Goal: Information Seeking & Learning: Learn about a topic

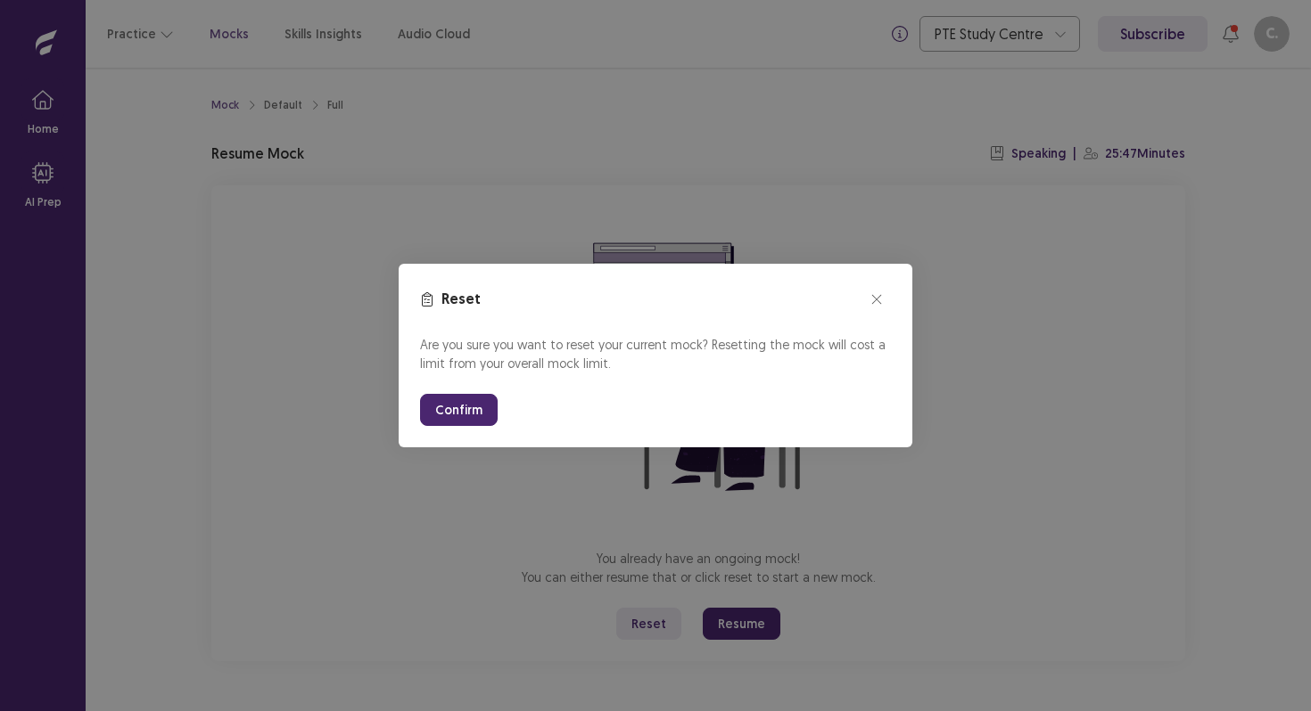
click at [446, 424] on button "Confirm" at bounding box center [459, 410] width 78 height 32
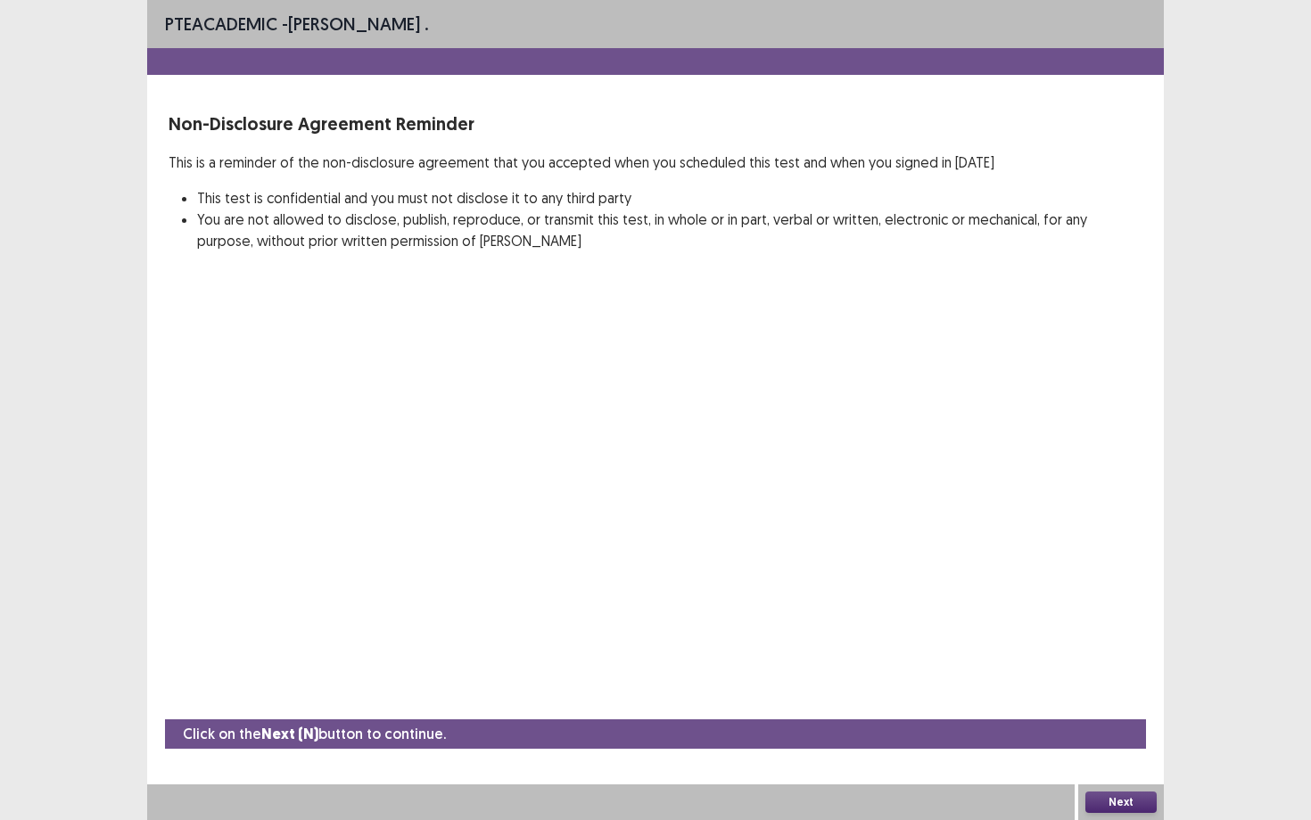
click at [1100, 711] on button "Next" at bounding box center [1120, 802] width 71 height 21
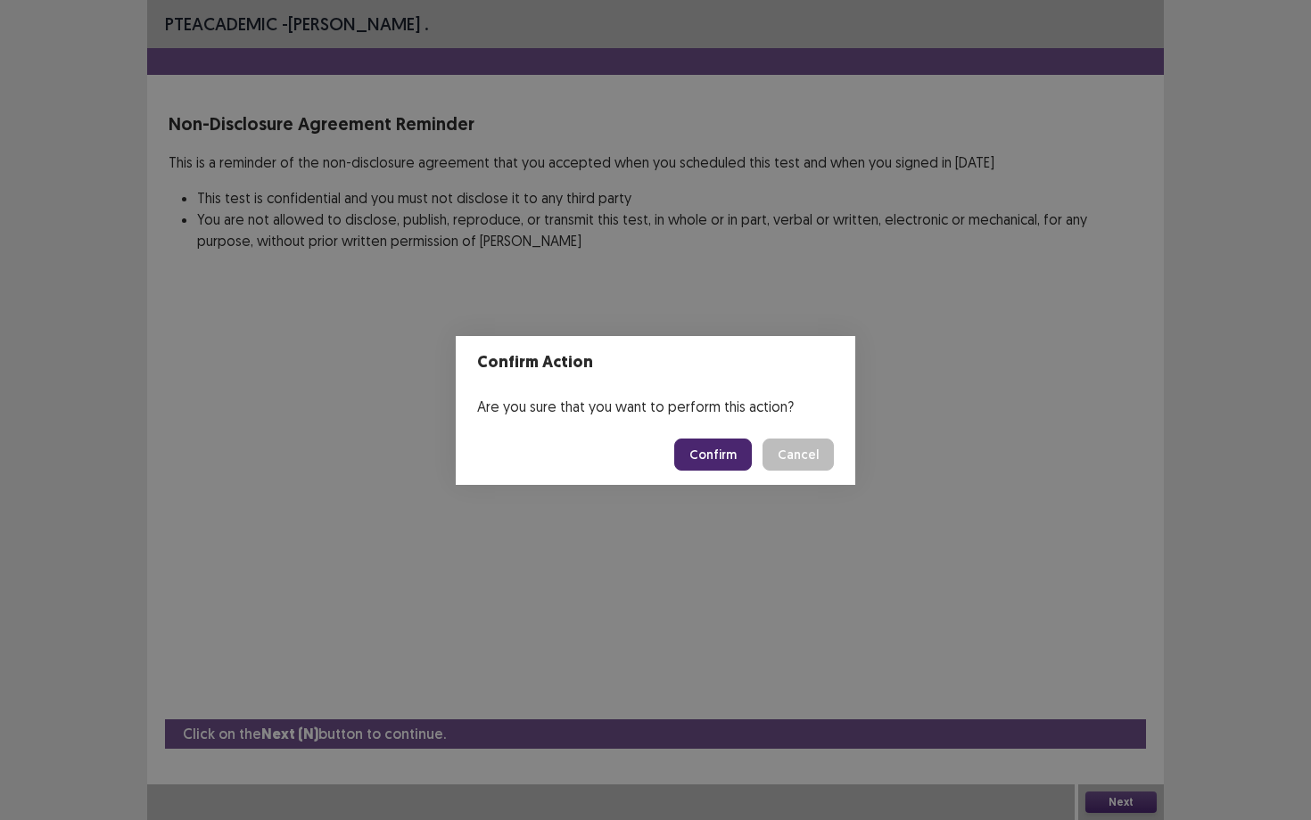
click at [723, 460] on button "Confirm" at bounding box center [713, 455] width 78 height 32
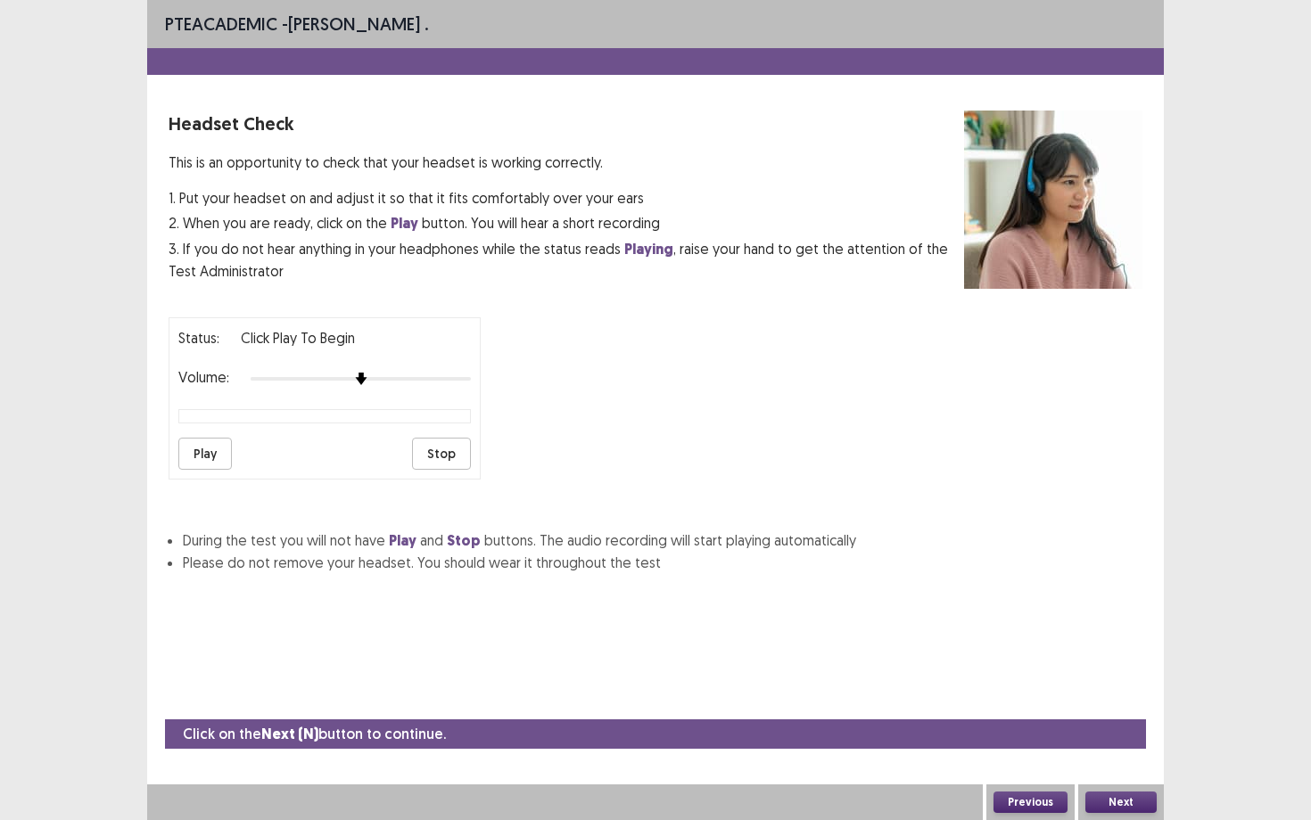
click at [210, 457] on button "Play" at bounding box center [204, 454] width 53 height 32
click at [203, 444] on button "Play" at bounding box center [204, 454] width 53 height 32
click at [437, 448] on button "Stop" at bounding box center [441, 454] width 59 height 32
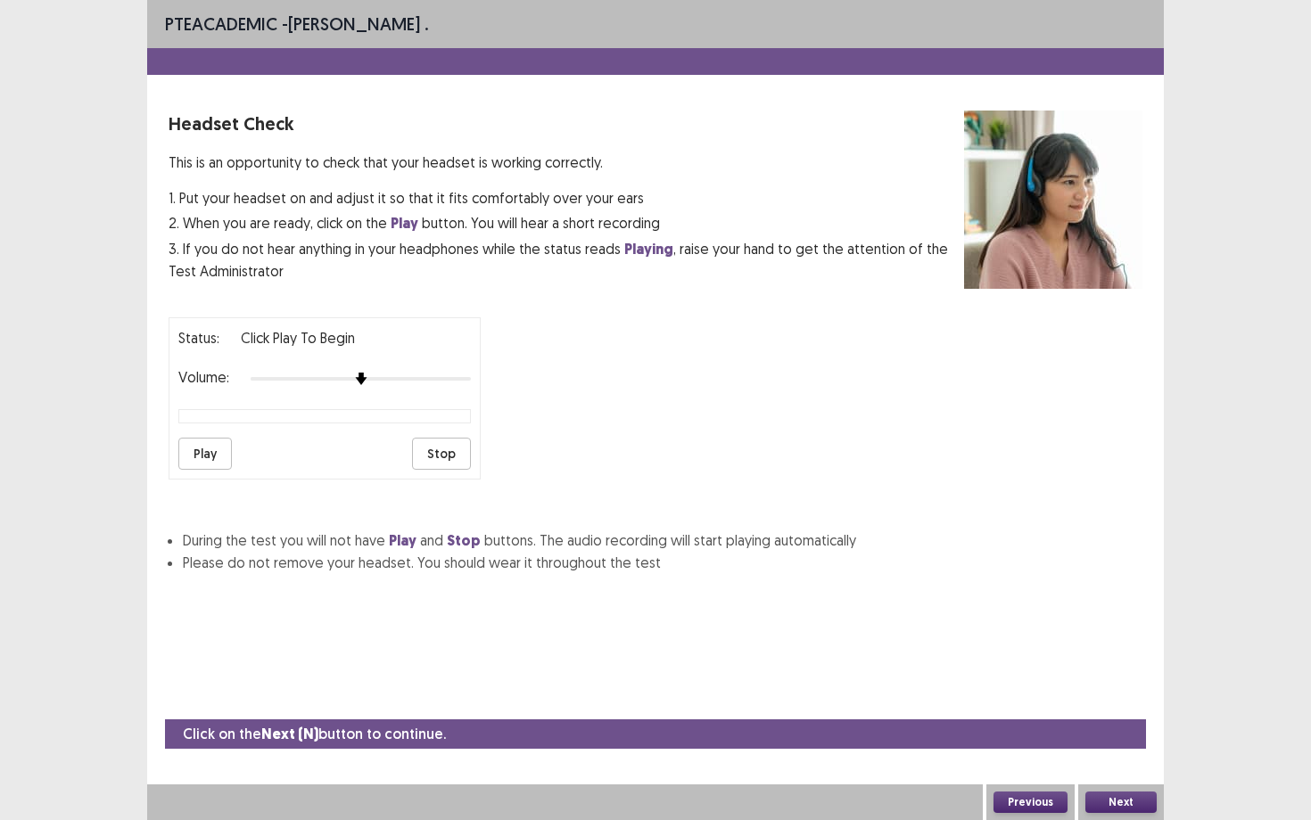
click at [200, 448] on button "Play" at bounding box center [204, 454] width 53 height 32
click at [203, 455] on button "Play" at bounding box center [204, 454] width 53 height 32
click at [454, 448] on button "Stop" at bounding box center [441, 454] width 59 height 32
click at [202, 439] on button "Play" at bounding box center [204, 454] width 53 height 32
click at [181, 440] on button "Play" at bounding box center [204, 454] width 53 height 32
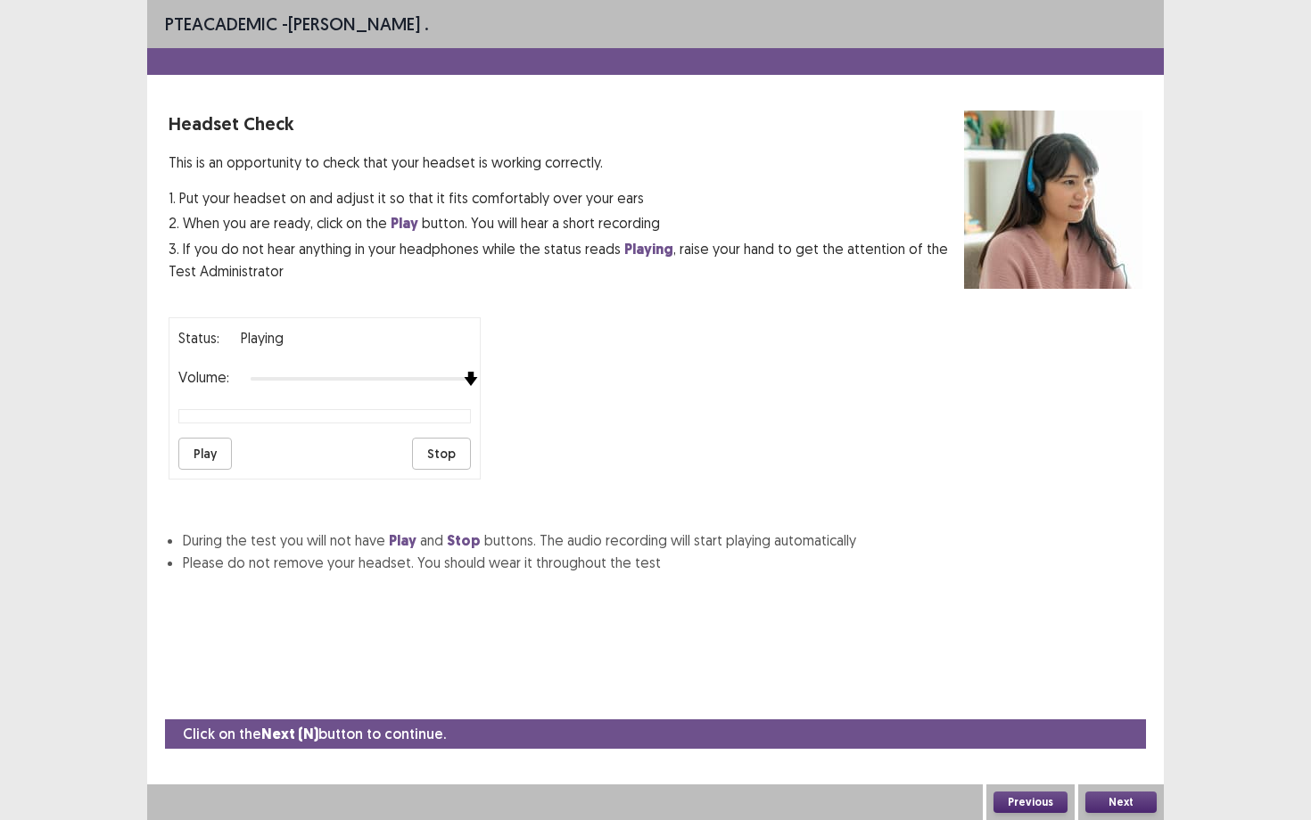
click at [516, 385] on div "Status: playing Volume: Play Stop" at bounding box center [656, 391] width 974 height 177
click at [451, 451] on button "Stop" at bounding box center [441, 454] width 59 height 32
click at [207, 448] on button "Play" at bounding box center [204, 454] width 53 height 32
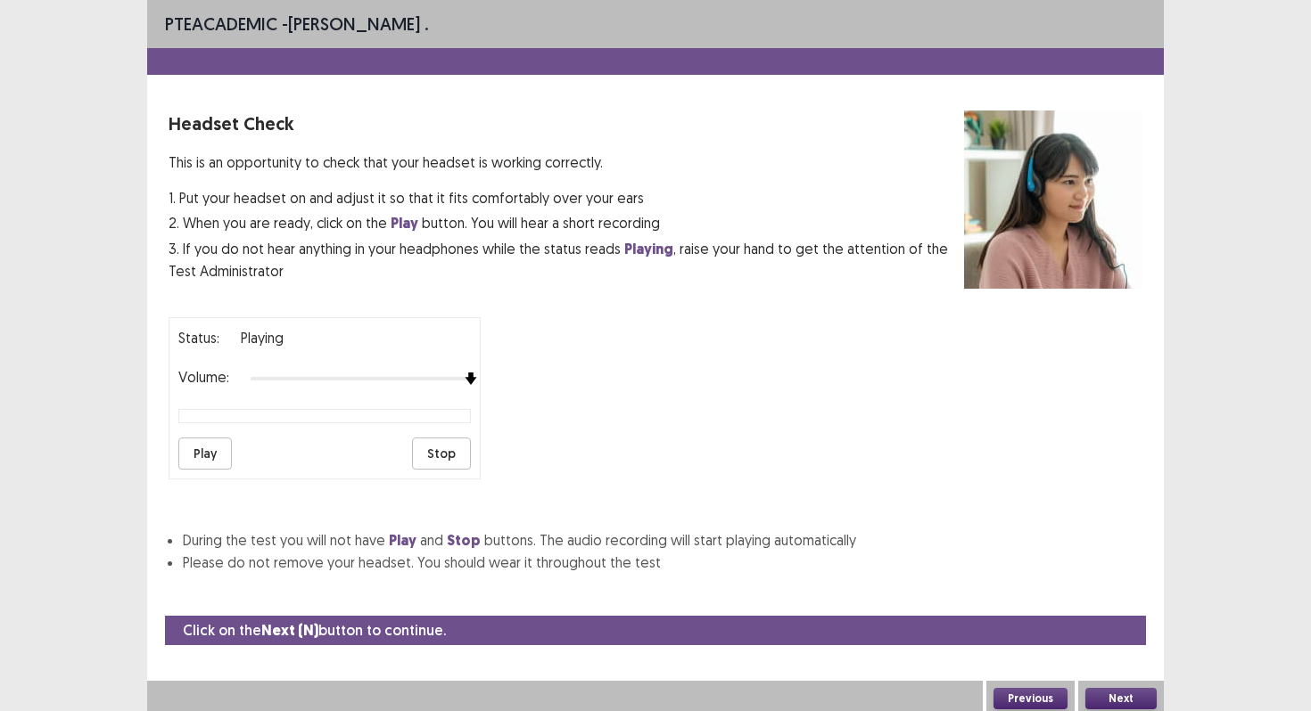
click at [218, 440] on button "Play" at bounding box center [204, 454] width 53 height 32
click at [448, 441] on button "Stop" at bounding box center [441, 454] width 59 height 32
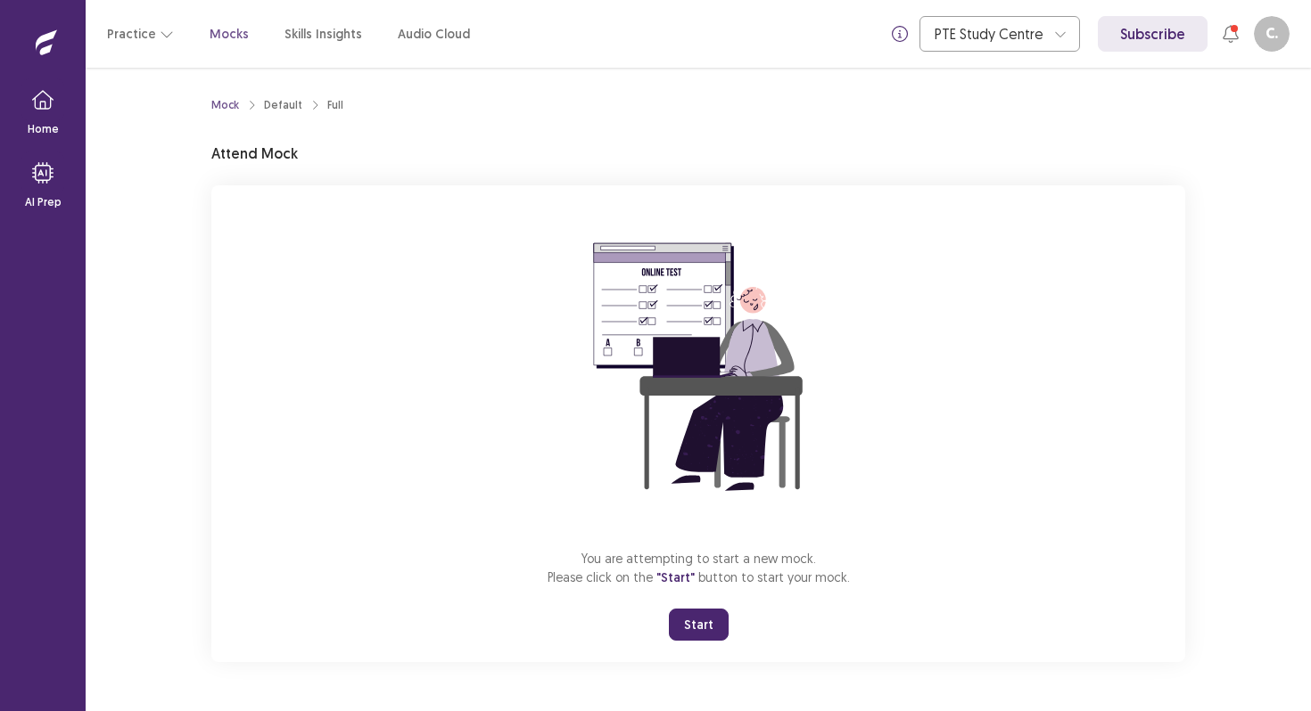
click at [691, 629] on button "Start" at bounding box center [699, 625] width 60 height 32
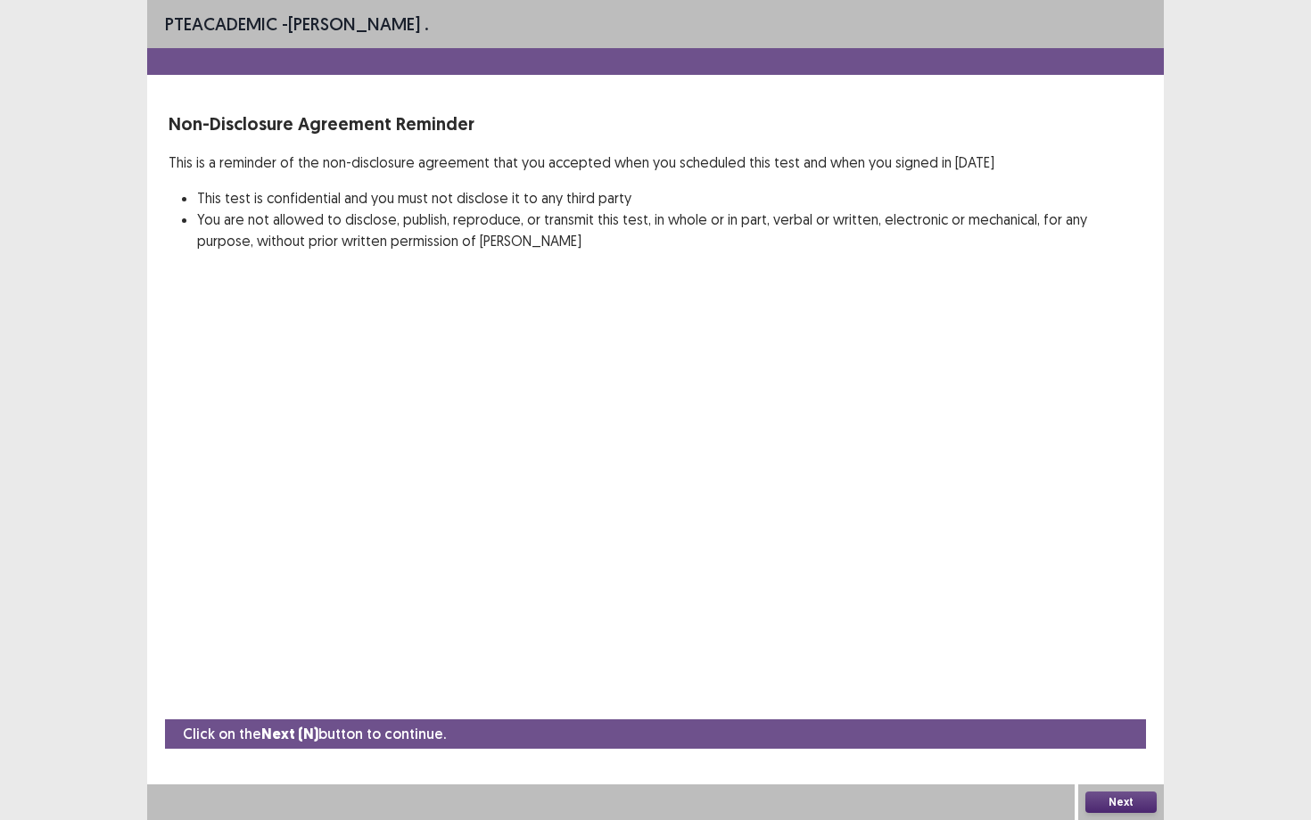
click at [1138, 711] on button "Next" at bounding box center [1120, 802] width 71 height 21
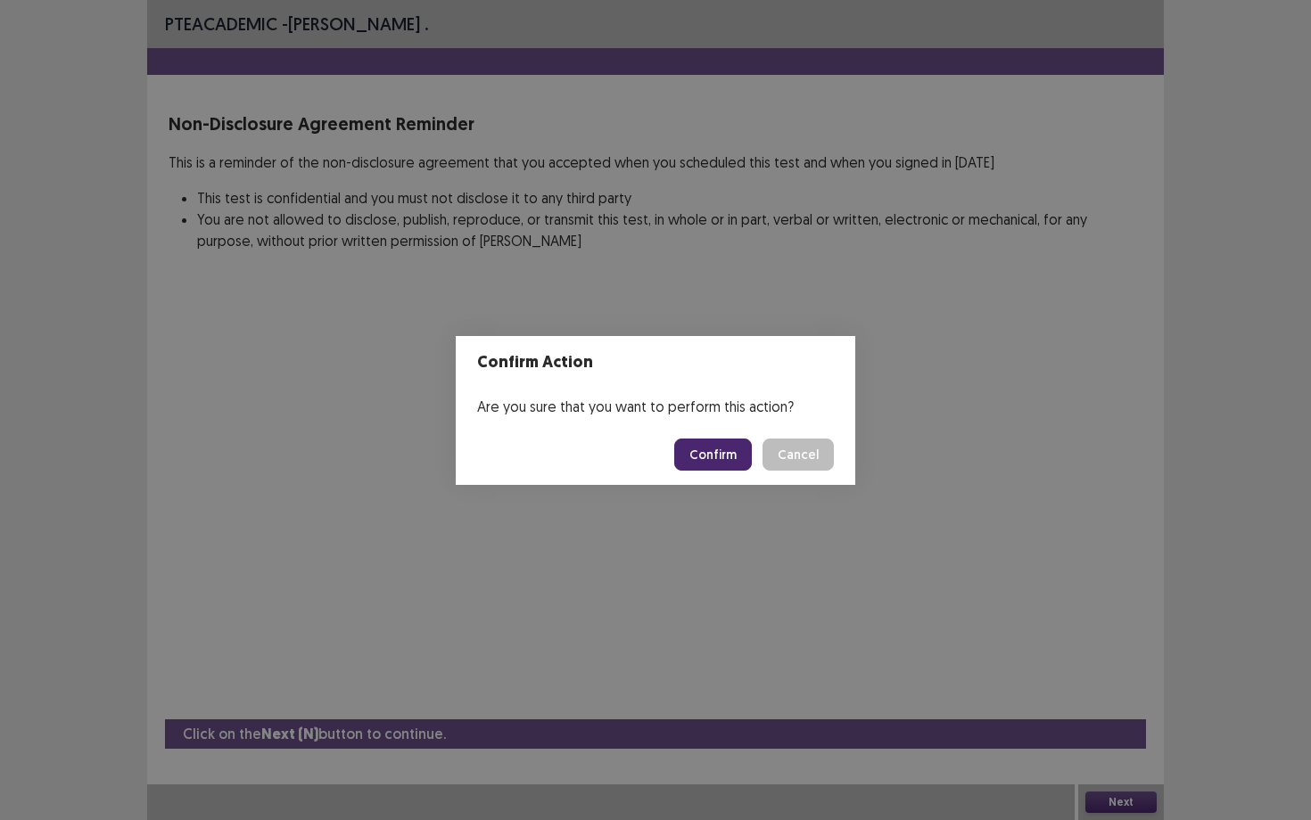
click at [718, 446] on button "Confirm" at bounding box center [713, 455] width 78 height 32
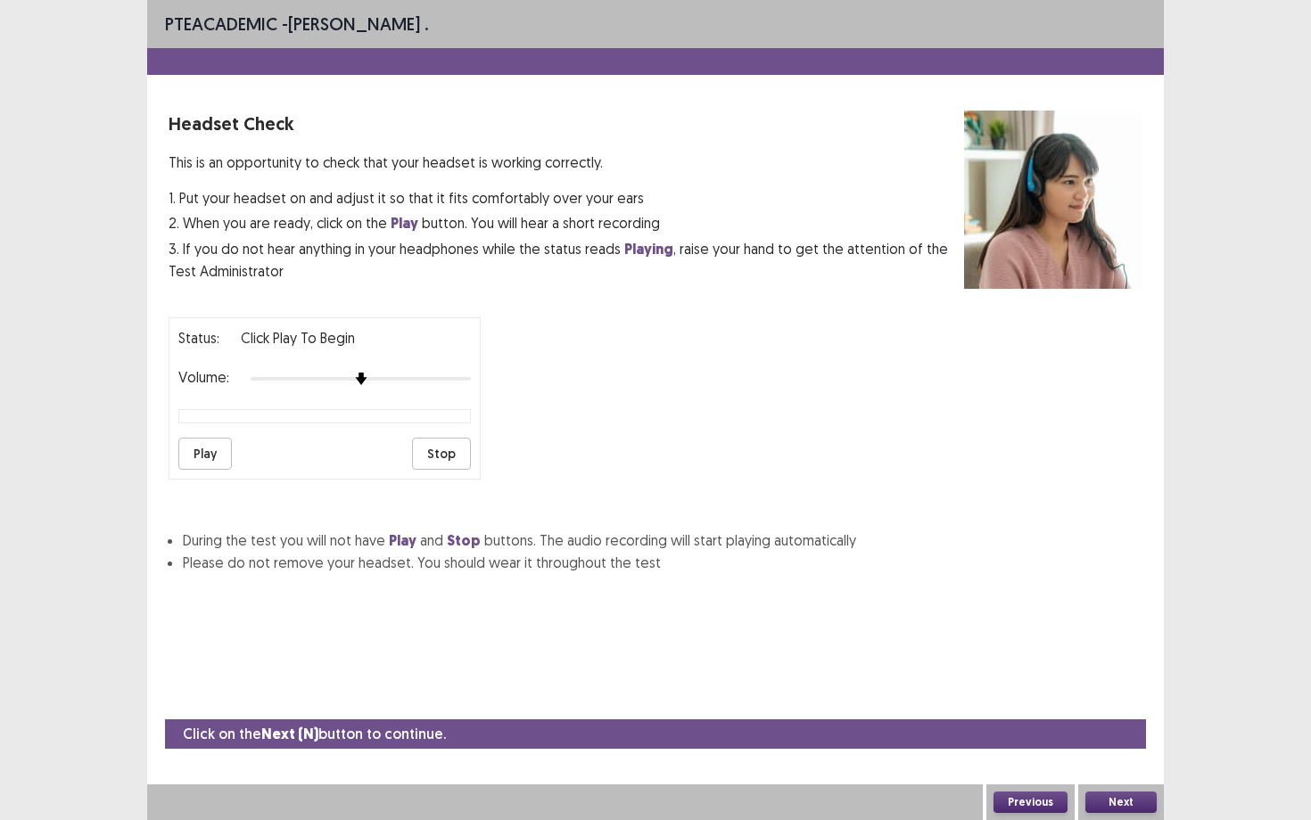
click at [189, 451] on button "Play" at bounding box center [204, 454] width 53 height 32
click at [455, 447] on button "Stop" at bounding box center [441, 454] width 59 height 32
click at [211, 442] on button "Play" at bounding box center [204, 454] width 53 height 32
click at [456, 448] on button "Stop" at bounding box center [441, 454] width 59 height 32
